Goal: Navigation & Orientation: Find specific page/section

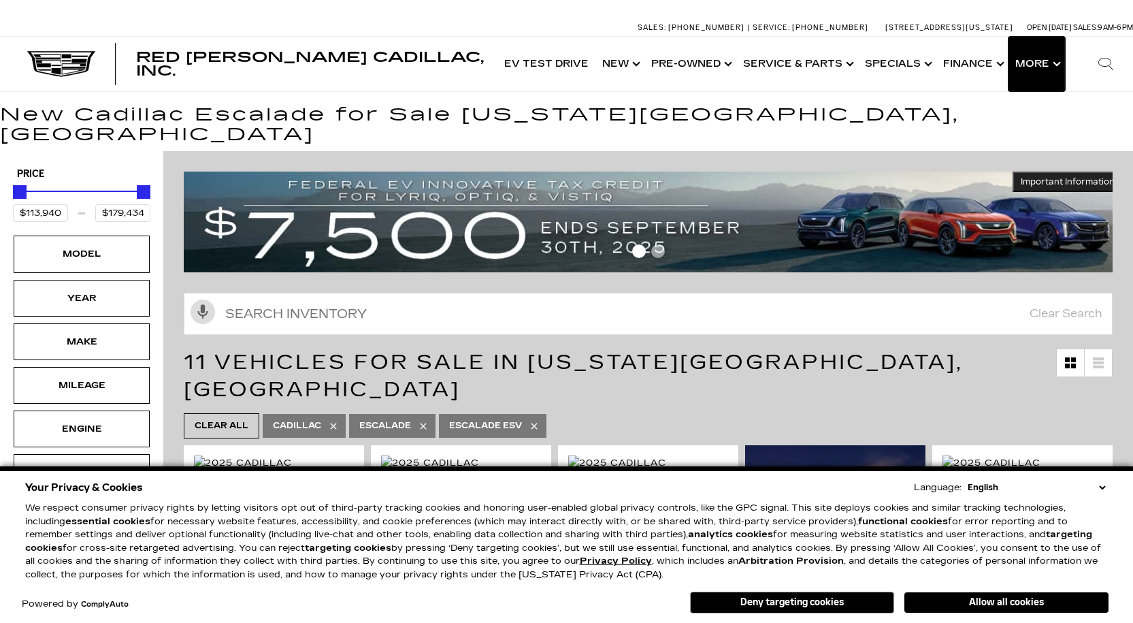
click at [1030, 68] on button "Show More" at bounding box center [1036, 64] width 56 height 54
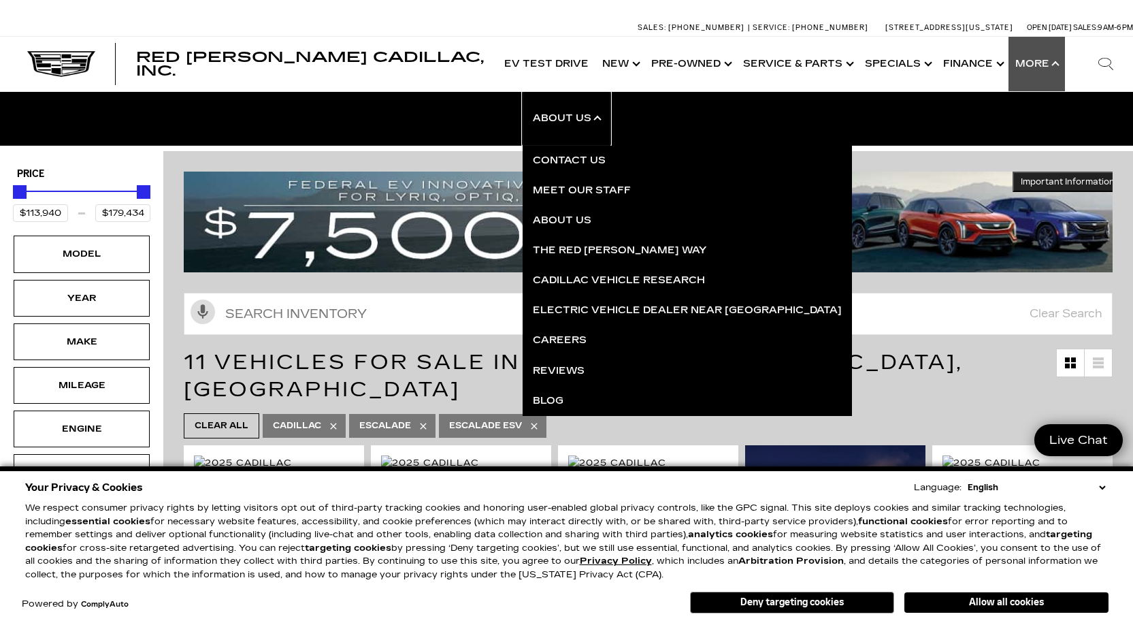
click at [587, 115] on link "Show About Us" at bounding box center [567, 118] width 88 height 54
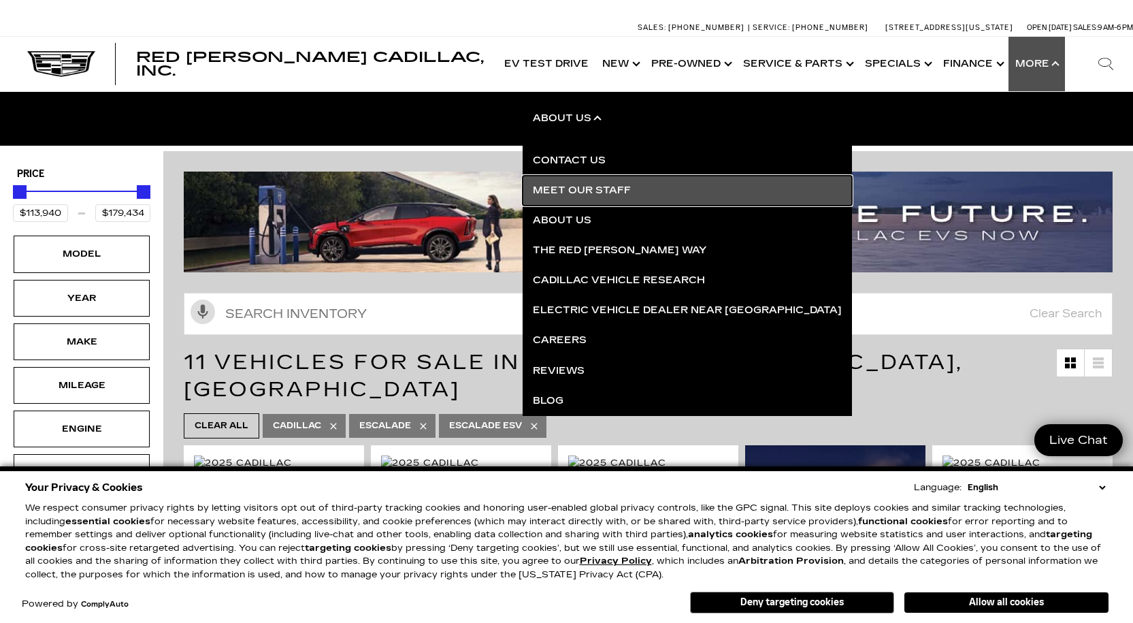
click at [590, 190] on link "Meet Our Staff" at bounding box center [687, 191] width 329 height 30
